Goal: Transaction & Acquisition: Purchase product/service

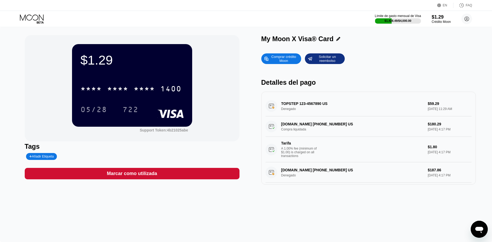
click at [282, 60] on div "Comprar crédito Moon" at bounding box center [283, 59] width 29 height 9
